Goal: Navigation & Orientation: Go to known website

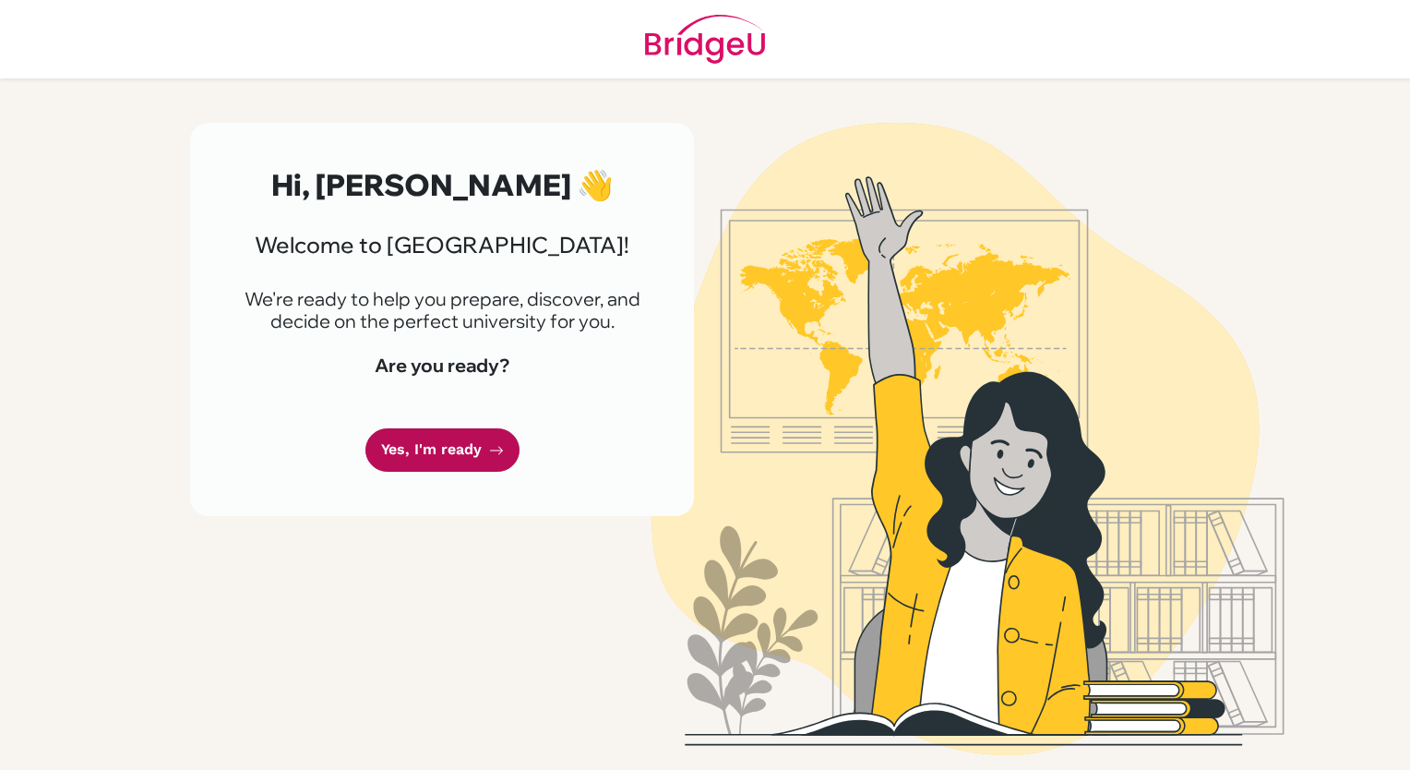
click at [432, 447] on link "Yes, I'm ready" at bounding box center [443, 449] width 154 height 43
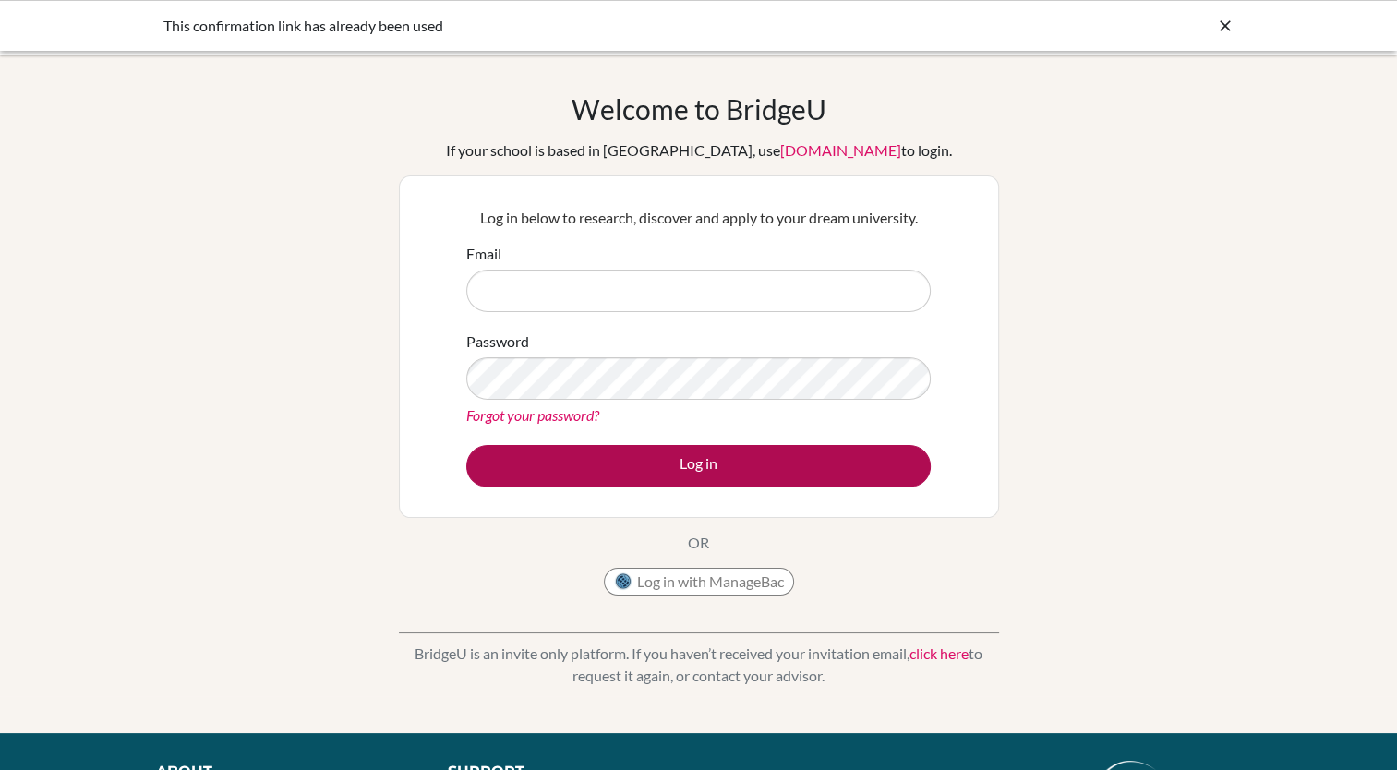
type input "[EMAIL_ADDRESS][DOMAIN_NAME]"
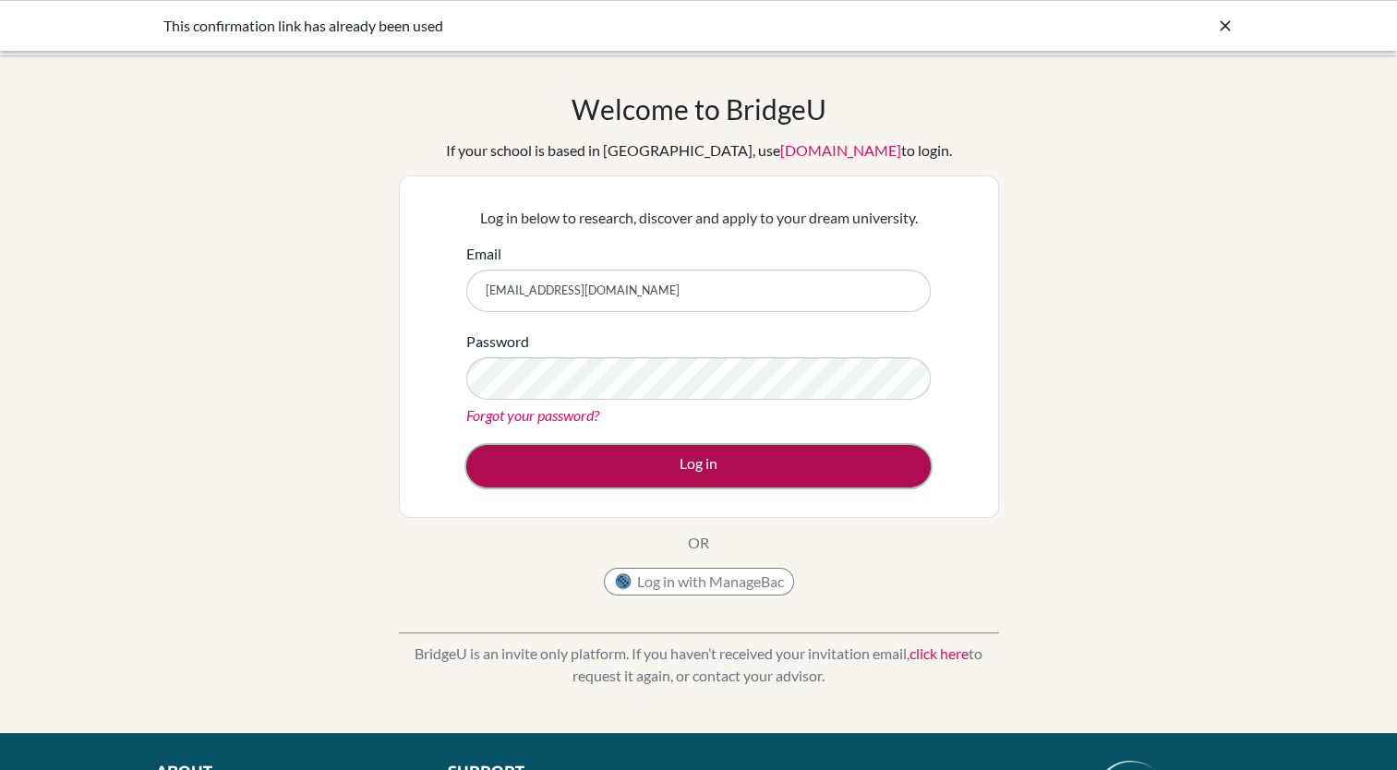
click at [694, 475] on button "Log in" at bounding box center [698, 466] width 464 height 42
